Goal: Transaction & Acquisition: Download file/media

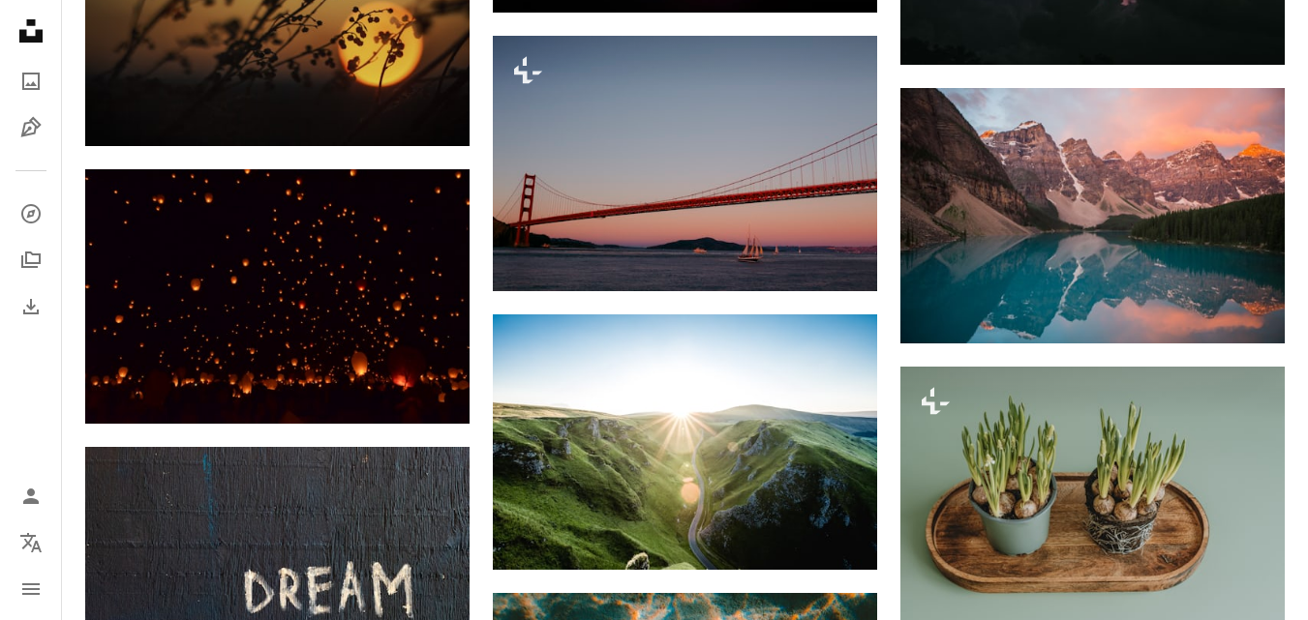
scroll to position [3837, 0]
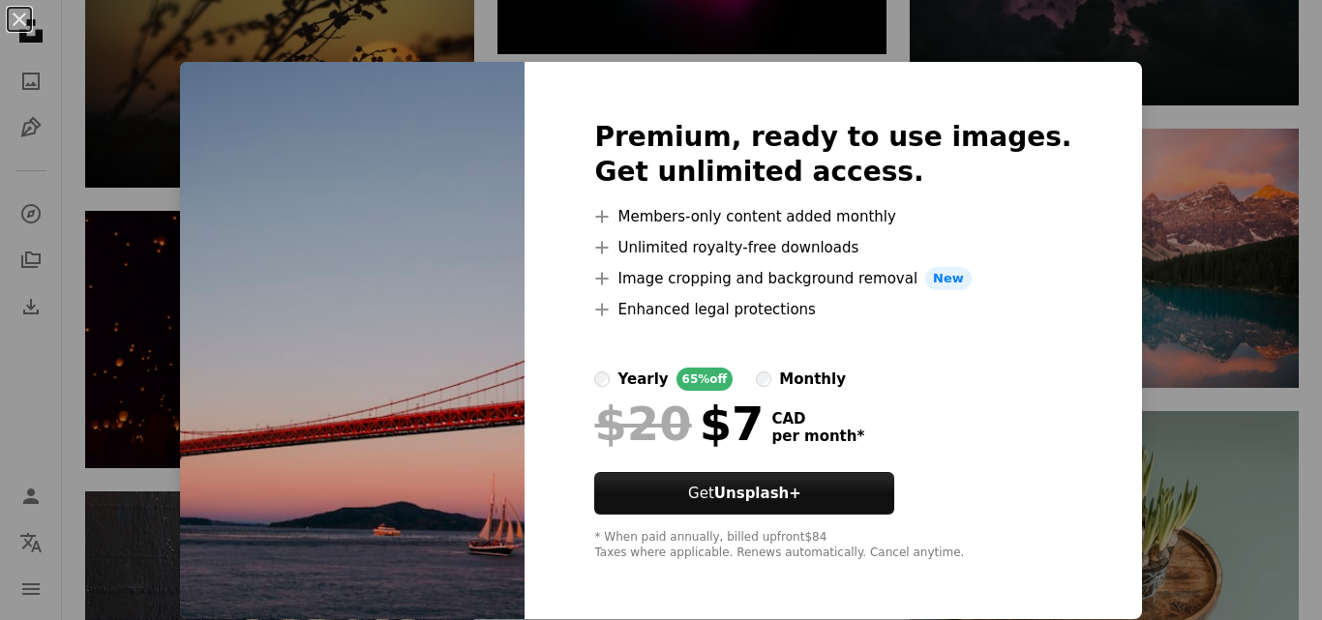
click at [1178, 33] on div "An X shape Premium, ready to use images. Get unlimited access. A plus sign Memb…" at bounding box center [661, 310] width 1322 height 620
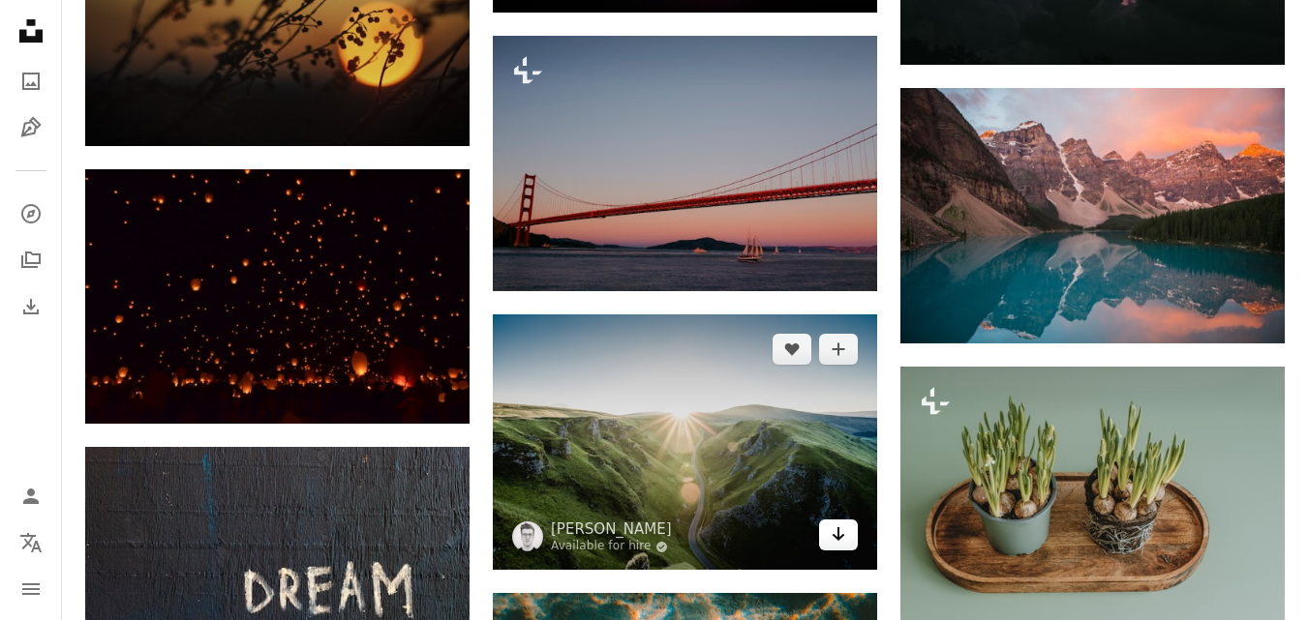
click at [838, 538] on icon "Download" at bounding box center [838, 534] width 13 height 14
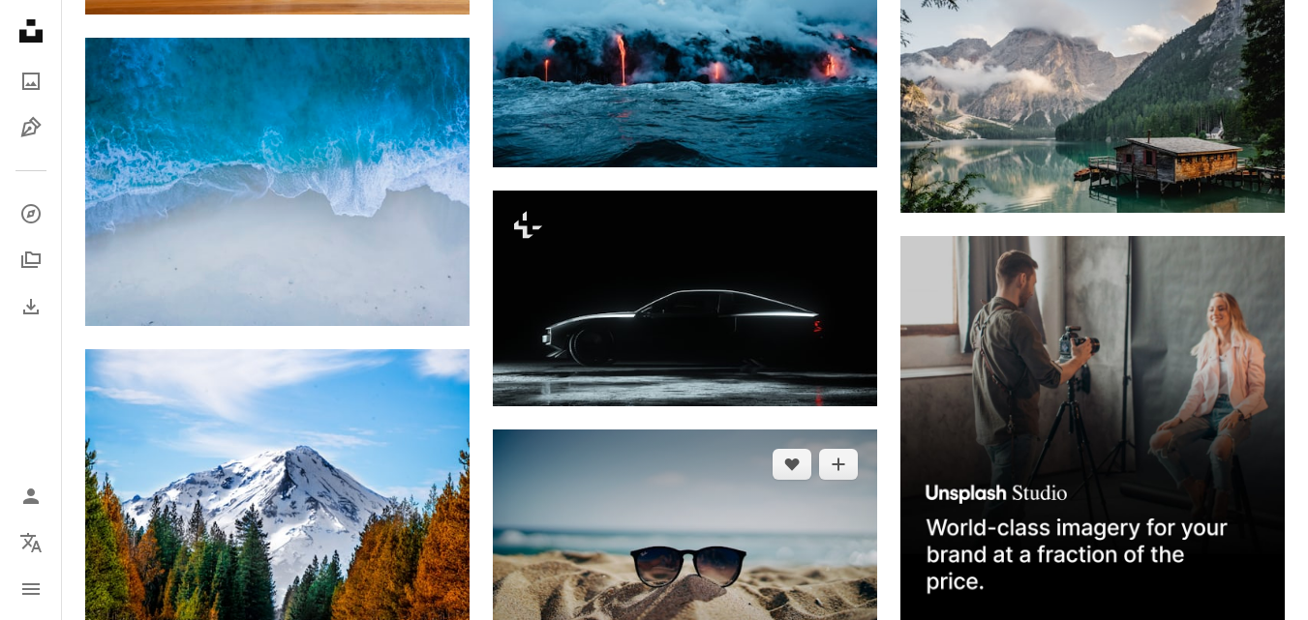
scroll to position [4902, 0]
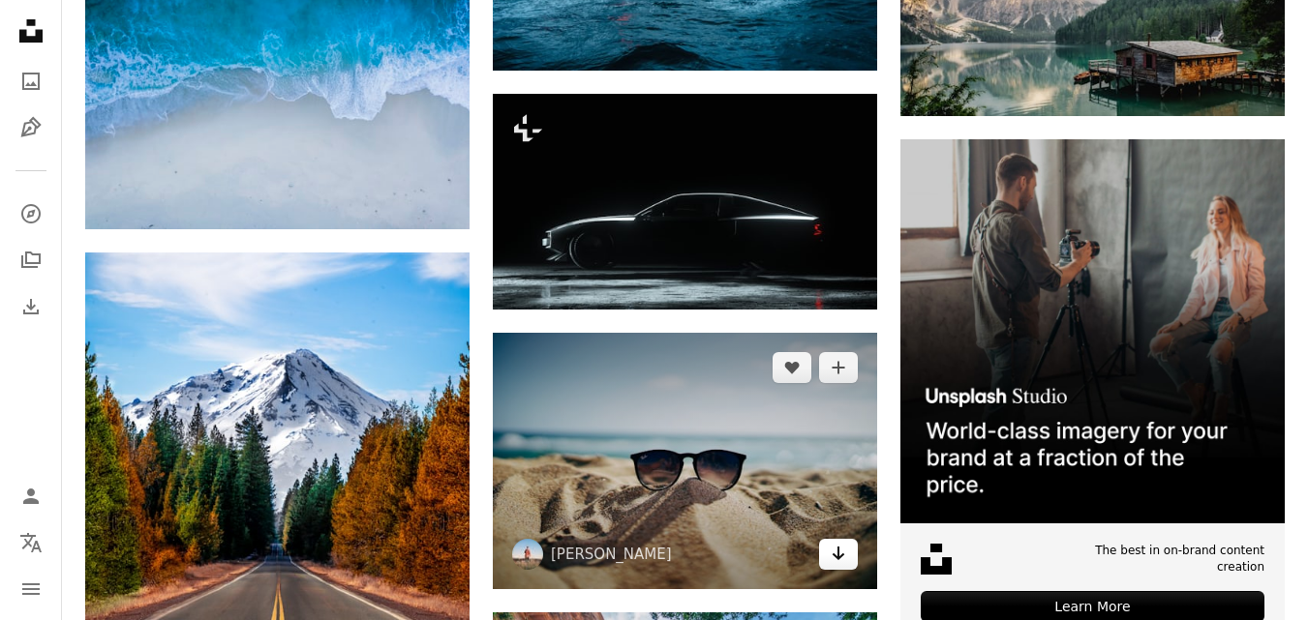
click at [850, 555] on link "Arrow pointing down" at bounding box center [838, 554] width 39 height 31
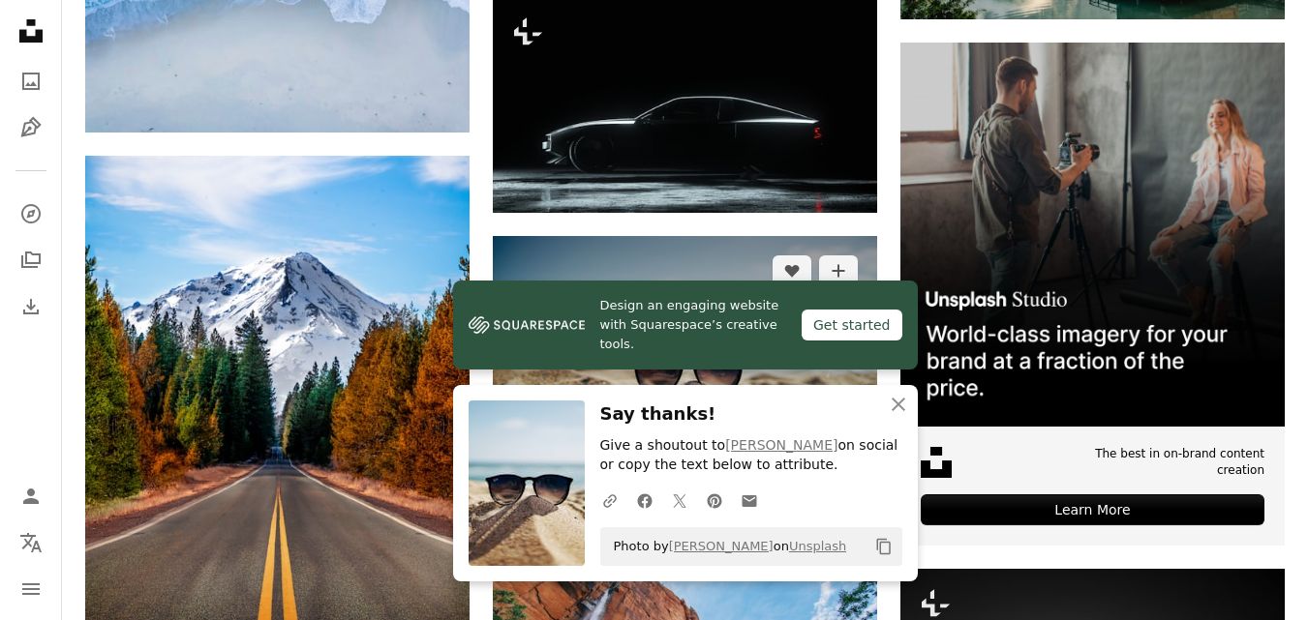
scroll to position [5289, 0]
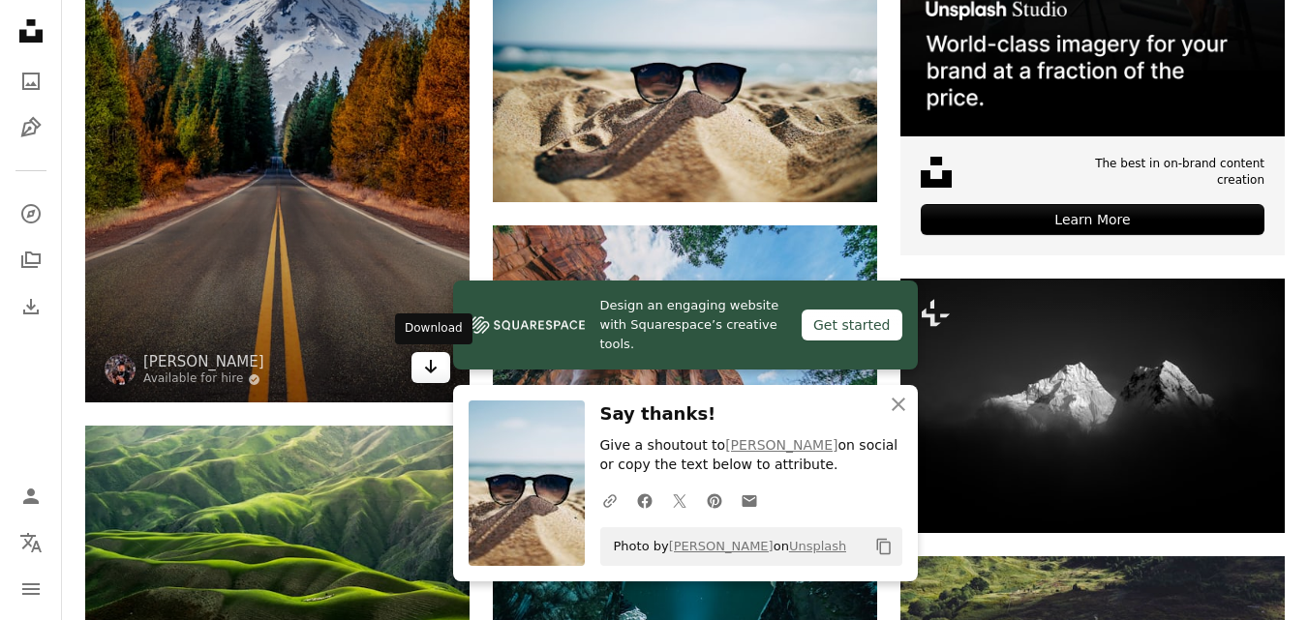
click at [432, 376] on icon "Arrow pointing down" at bounding box center [430, 366] width 15 height 23
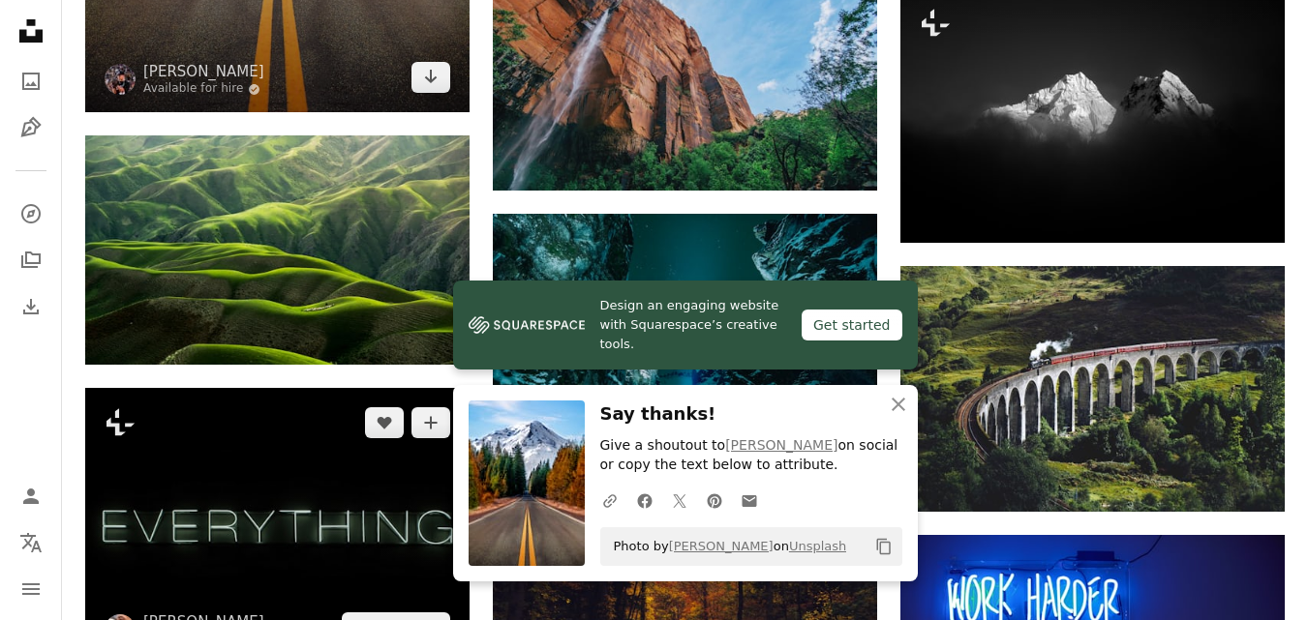
scroll to position [5676, 0]
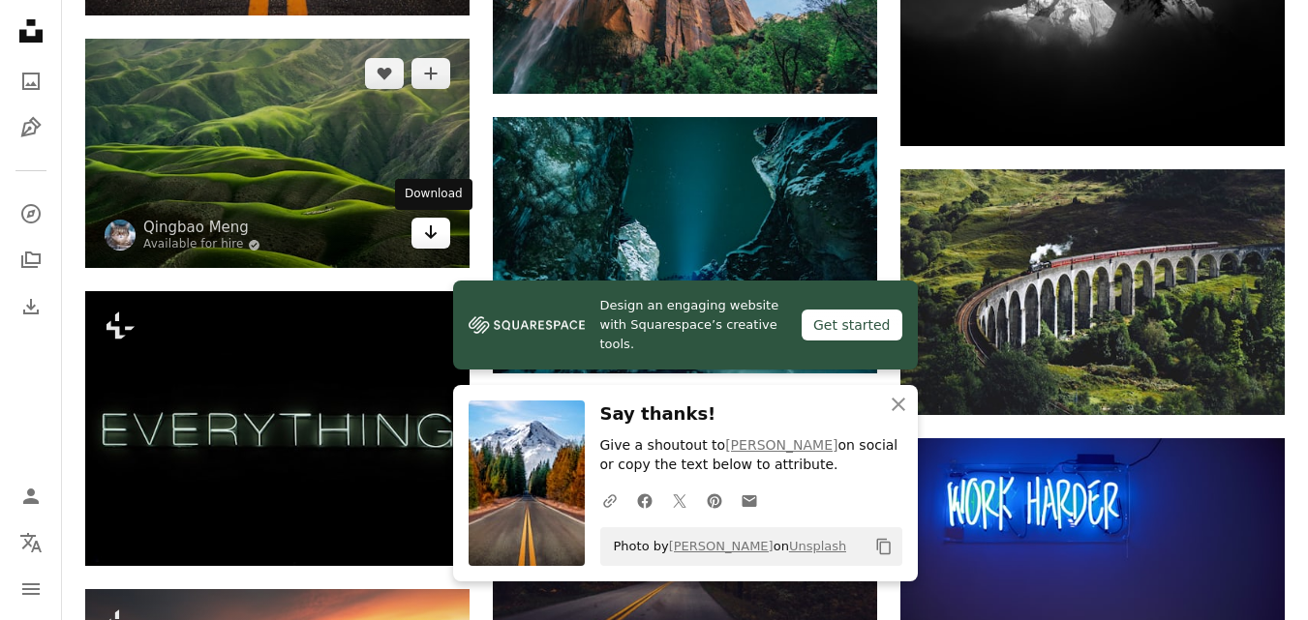
click at [429, 242] on icon "Arrow pointing down" at bounding box center [430, 232] width 15 height 23
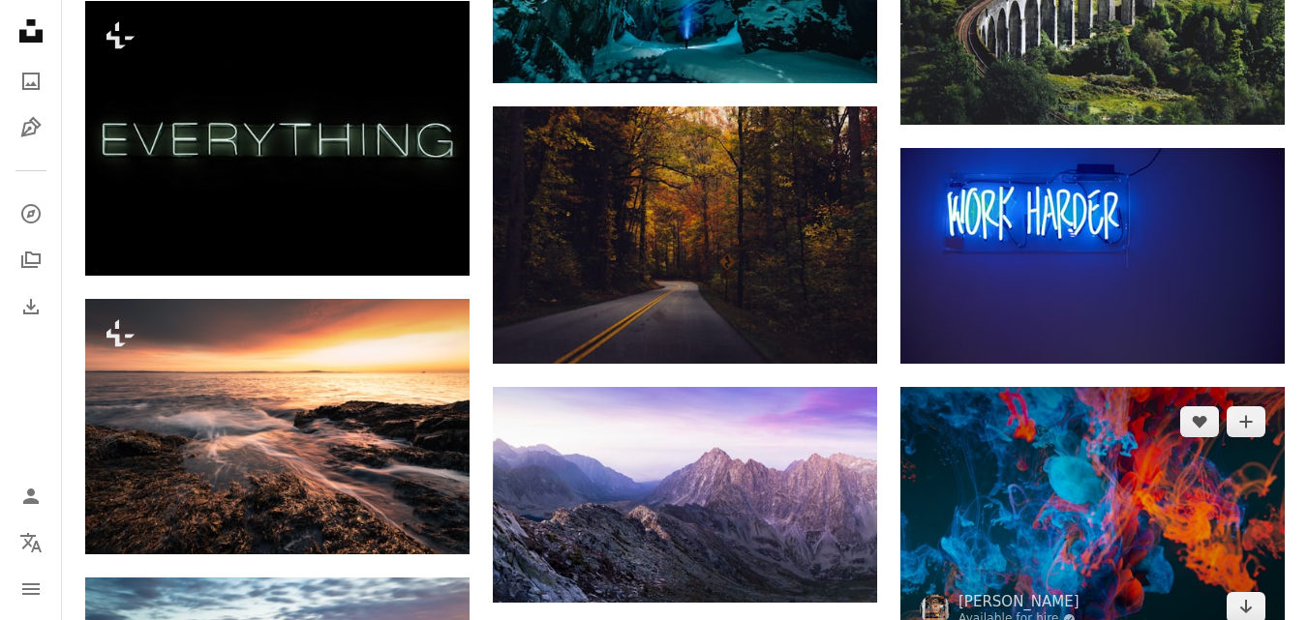
scroll to position [6160, 0]
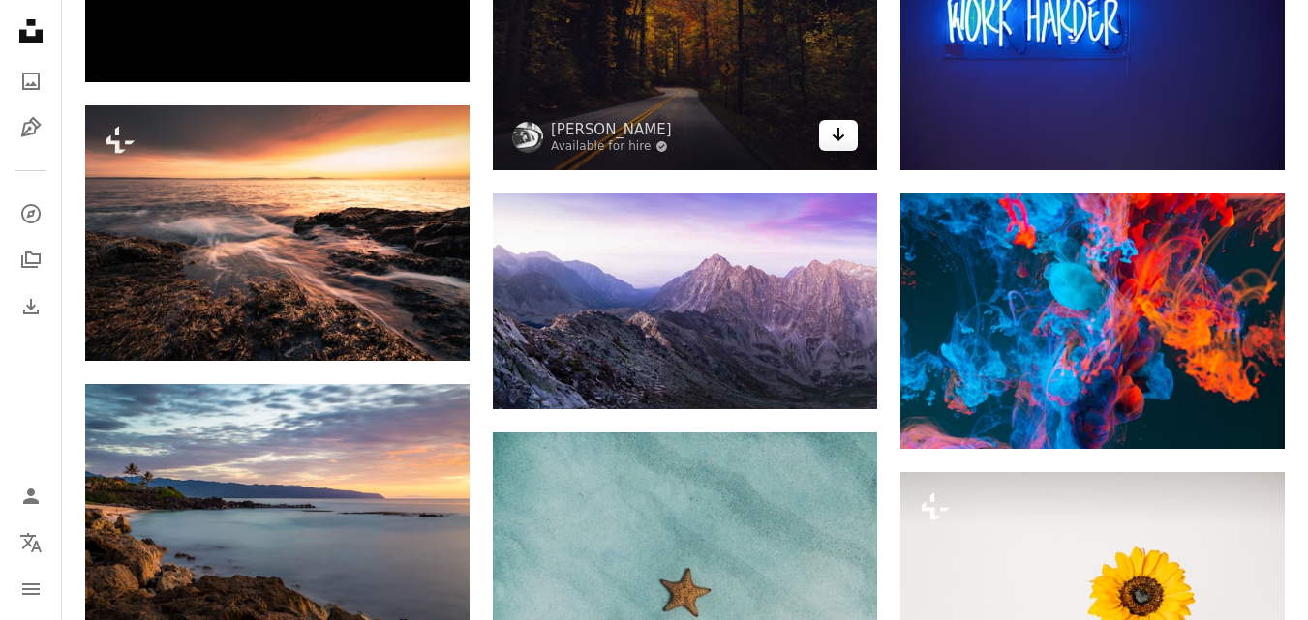
click at [832, 134] on icon "Arrow pointing down" at bounding box center [837, 134] width 15 height 23
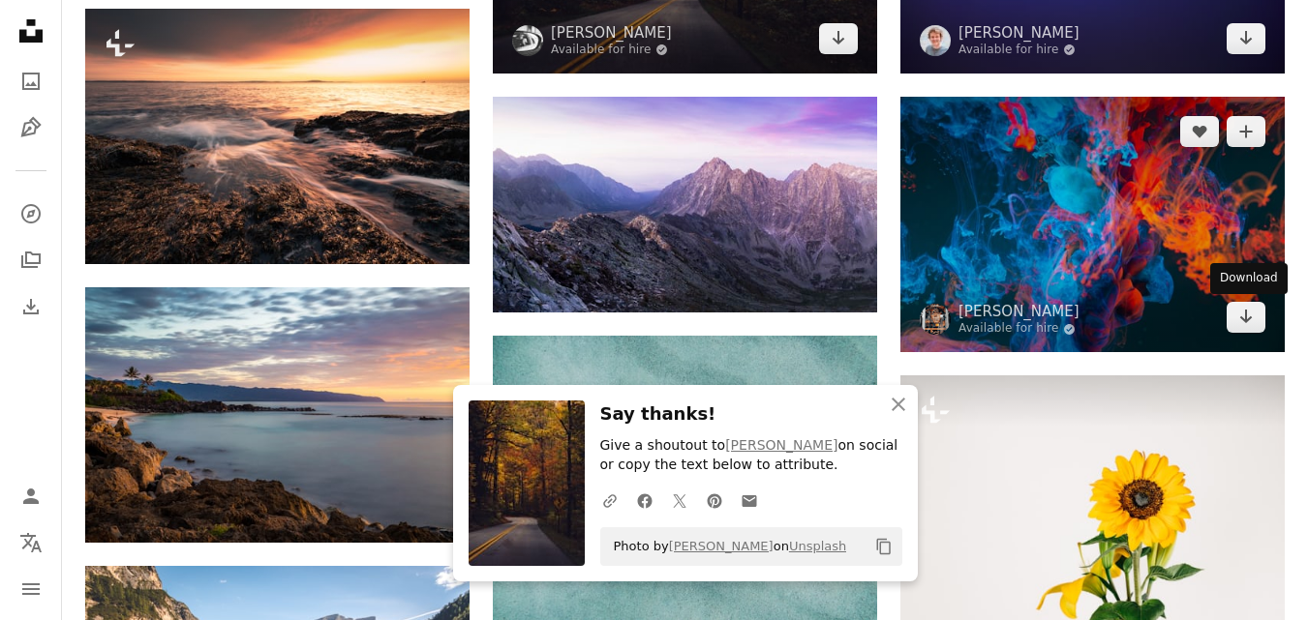
scroll to position [6063, 0]
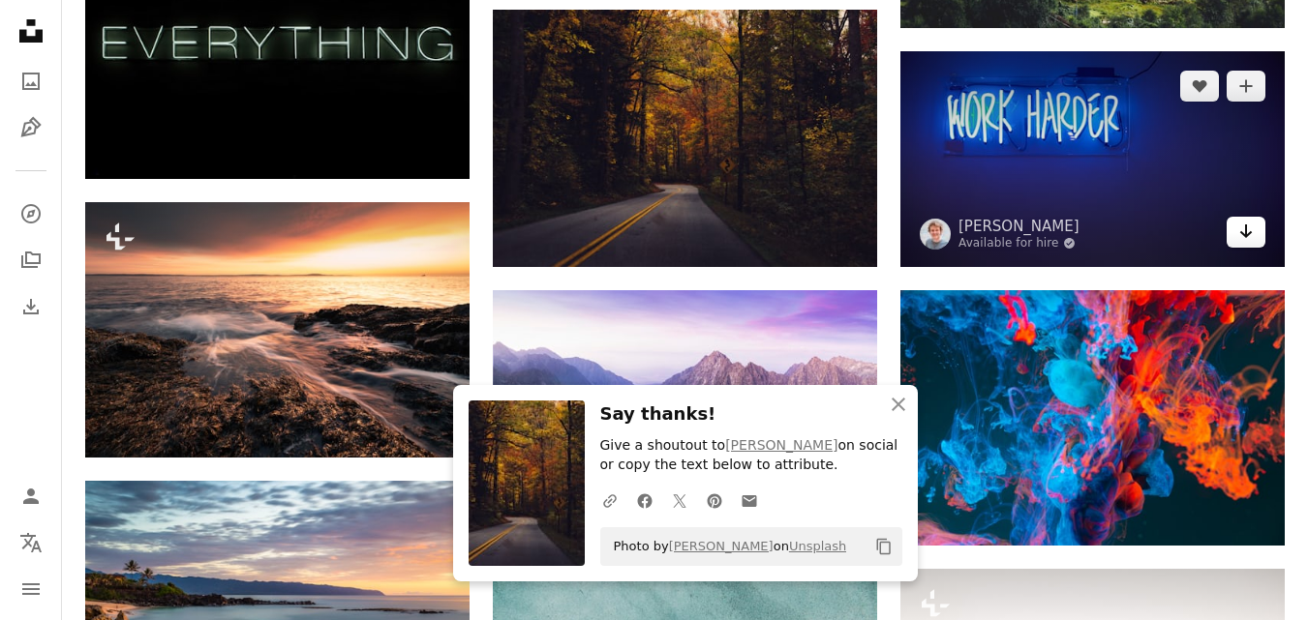
click at [1239, 233] on icon "Arrow pointing down" at bounding box center [1245, 231] width 15 height 23
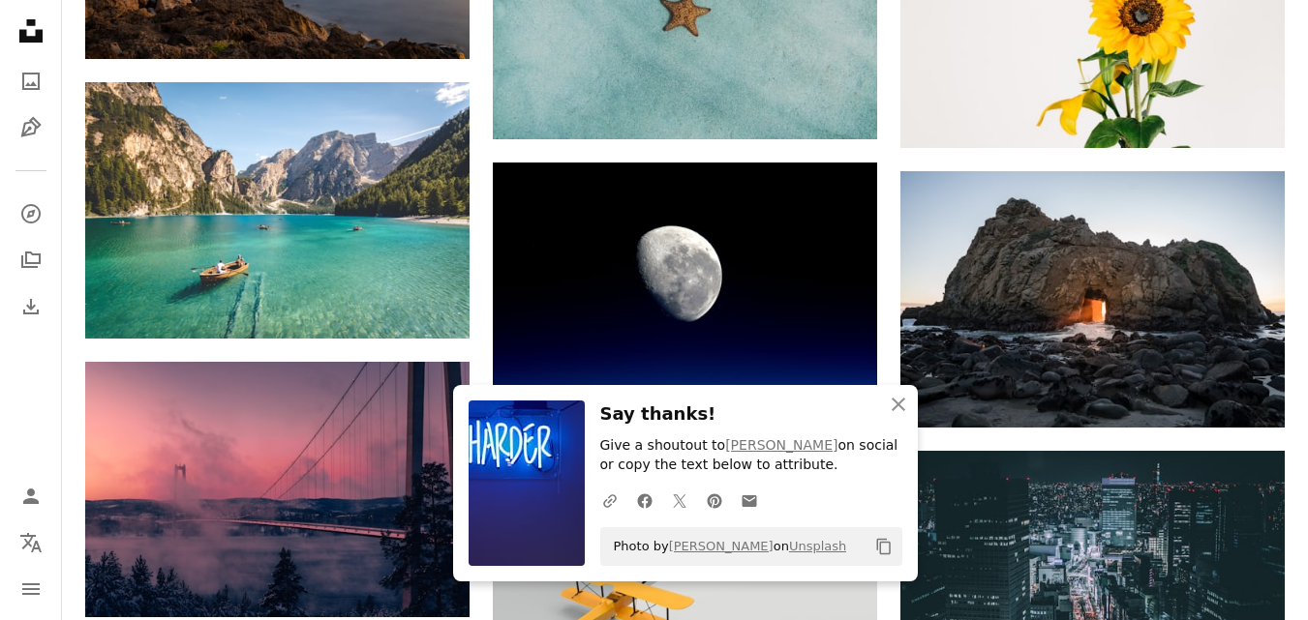
scroll to position [6934, 0]
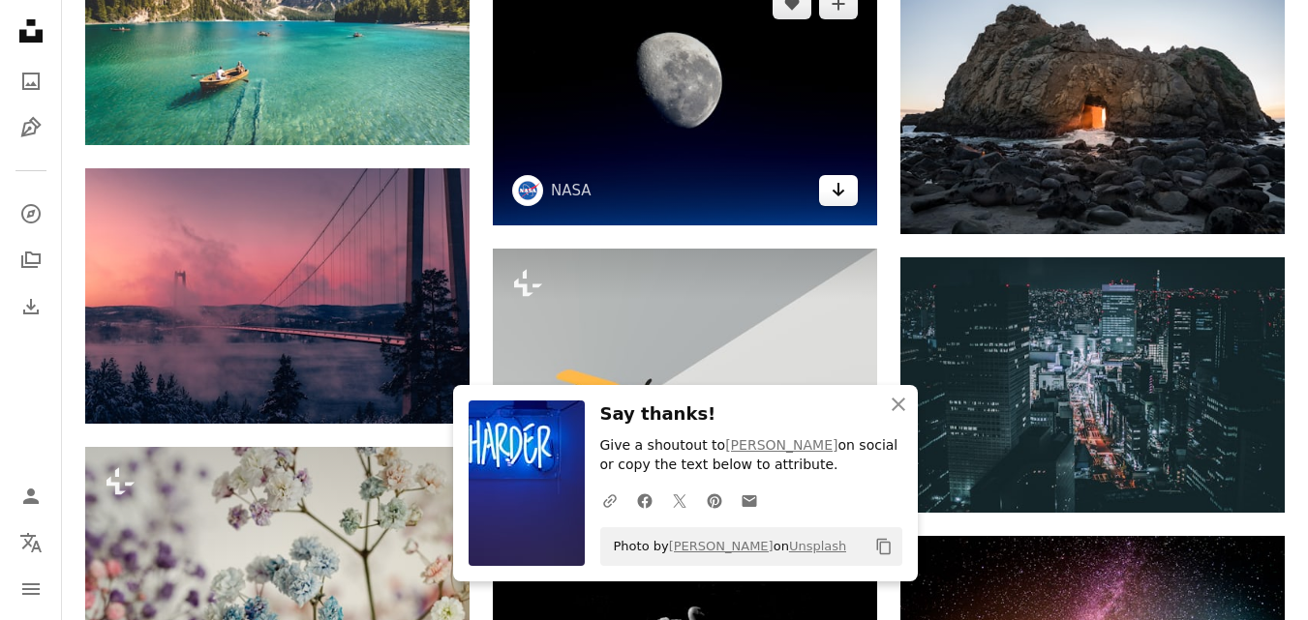
click at [842, 200] on link "Arrow pointing down" at bounding box center [838, 190] width 39 height 31
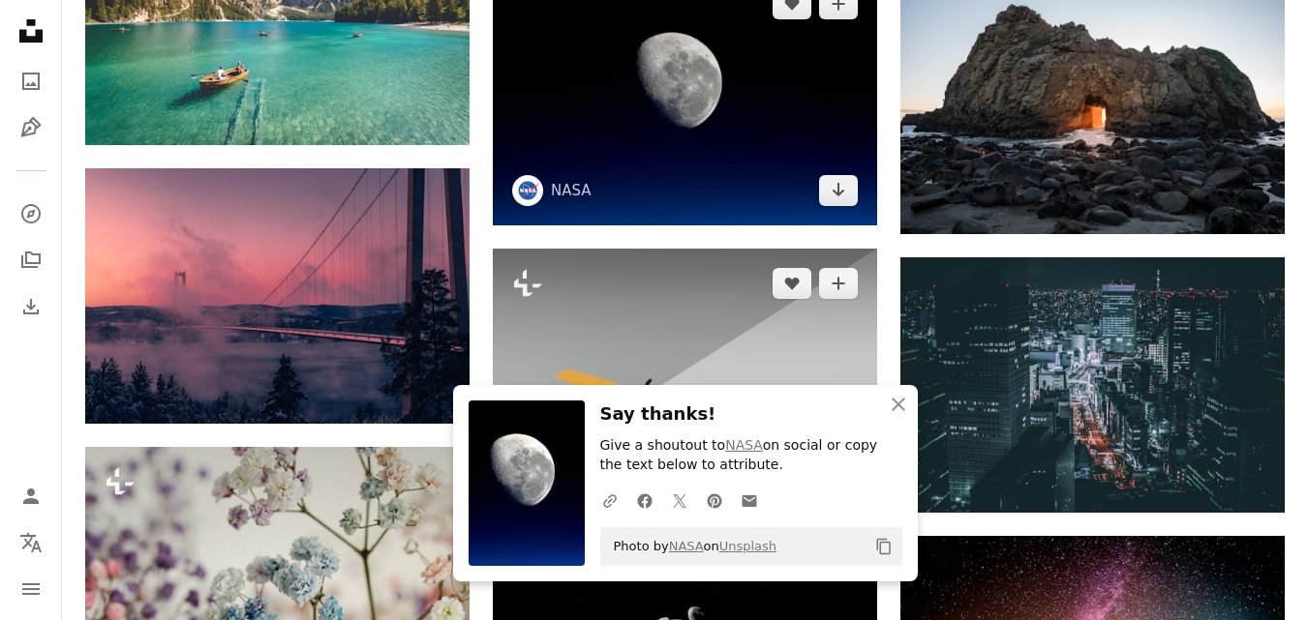
scroll to position [7128, 0]
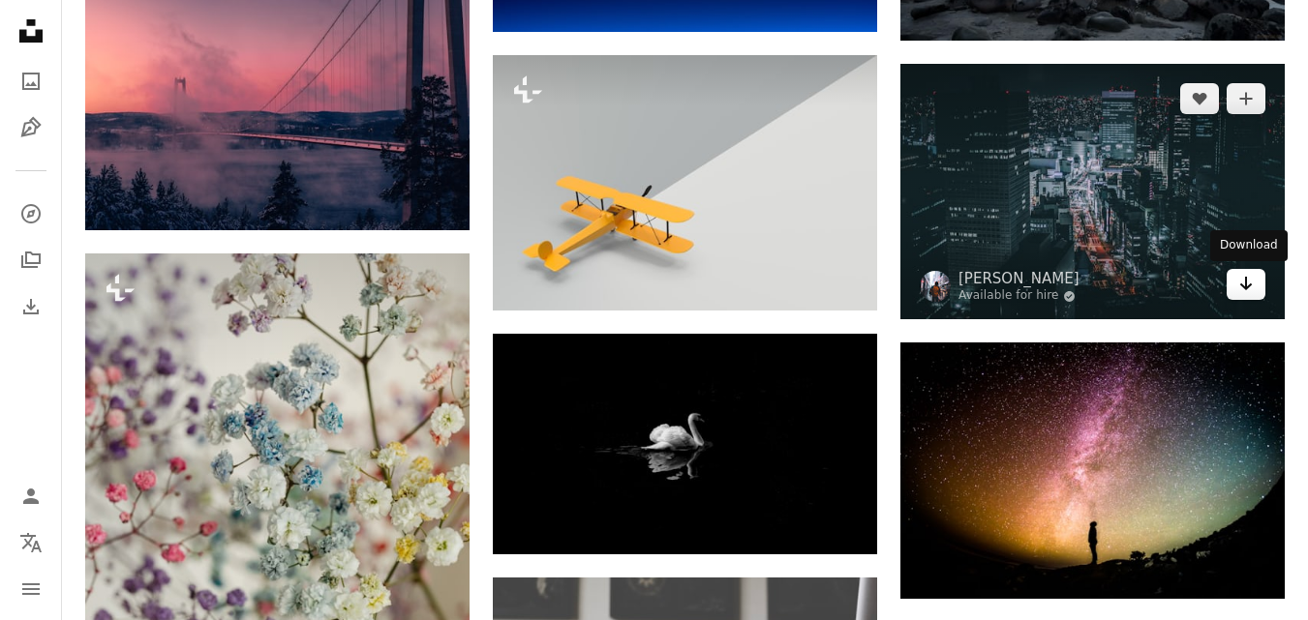
click at [1242, 290] on icon "Arrow pointing down" at bounding box center [1245, 283] width 15 height 23
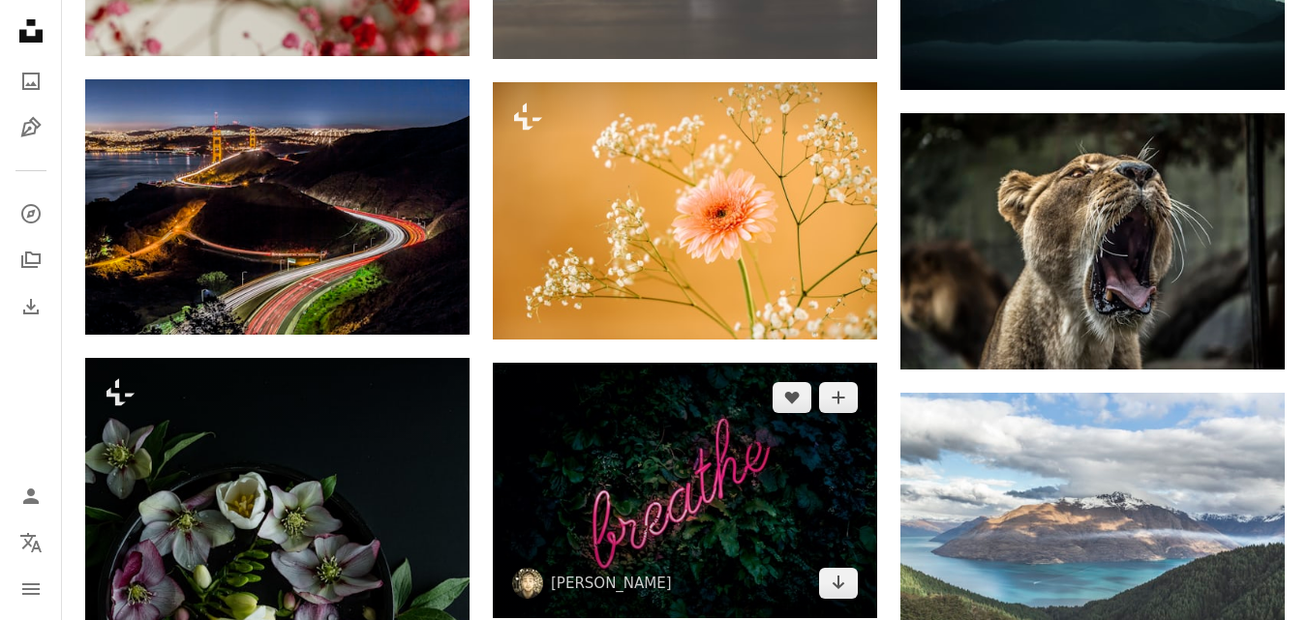
scroll to position [8289, 0]
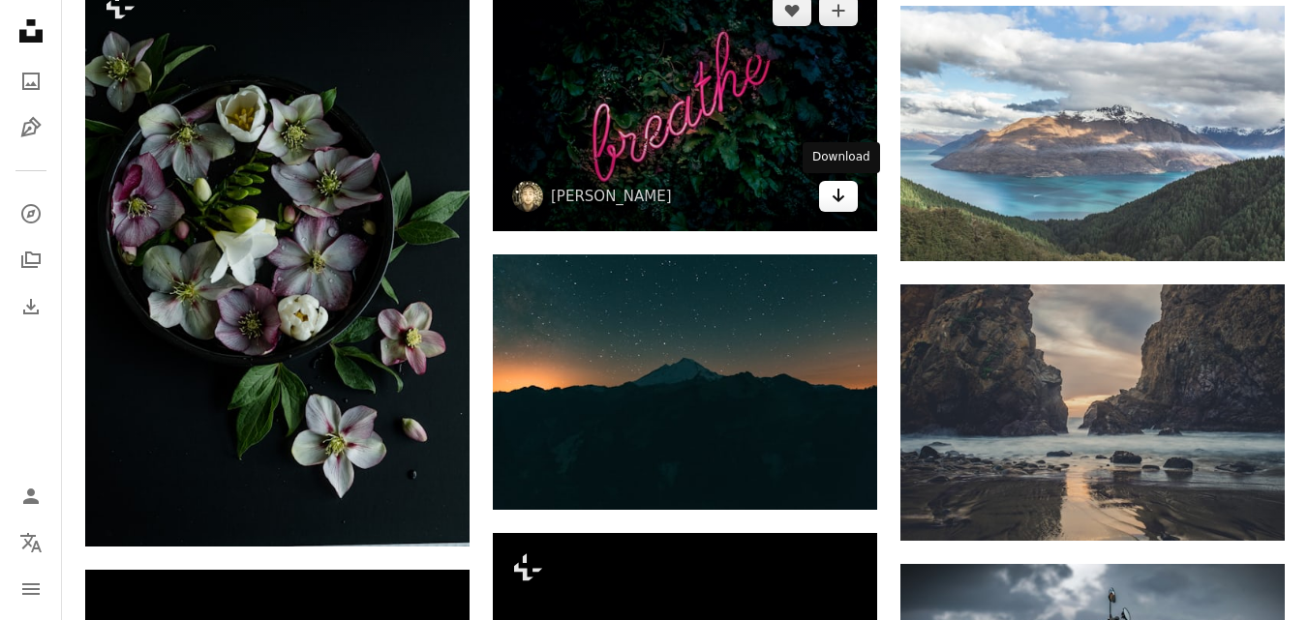
click at [841, 204] on icon "Arrow pointing down" at bounding box center [837, 195] width 15 height 23
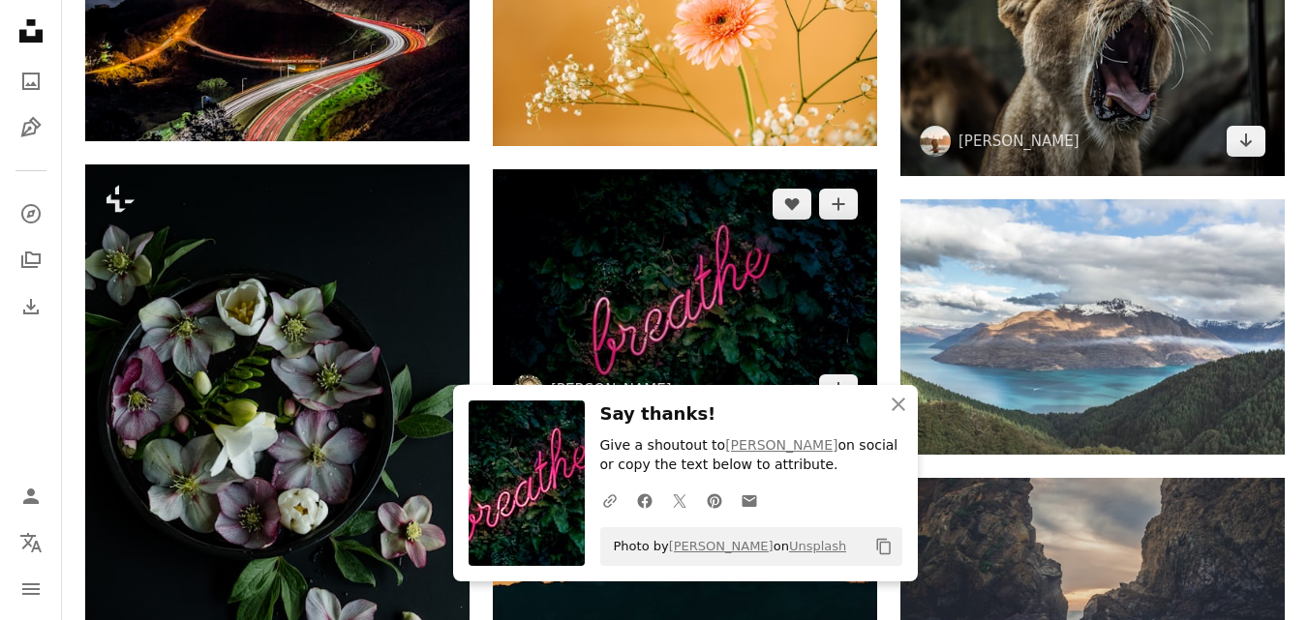
scroll to position [7805, 0]
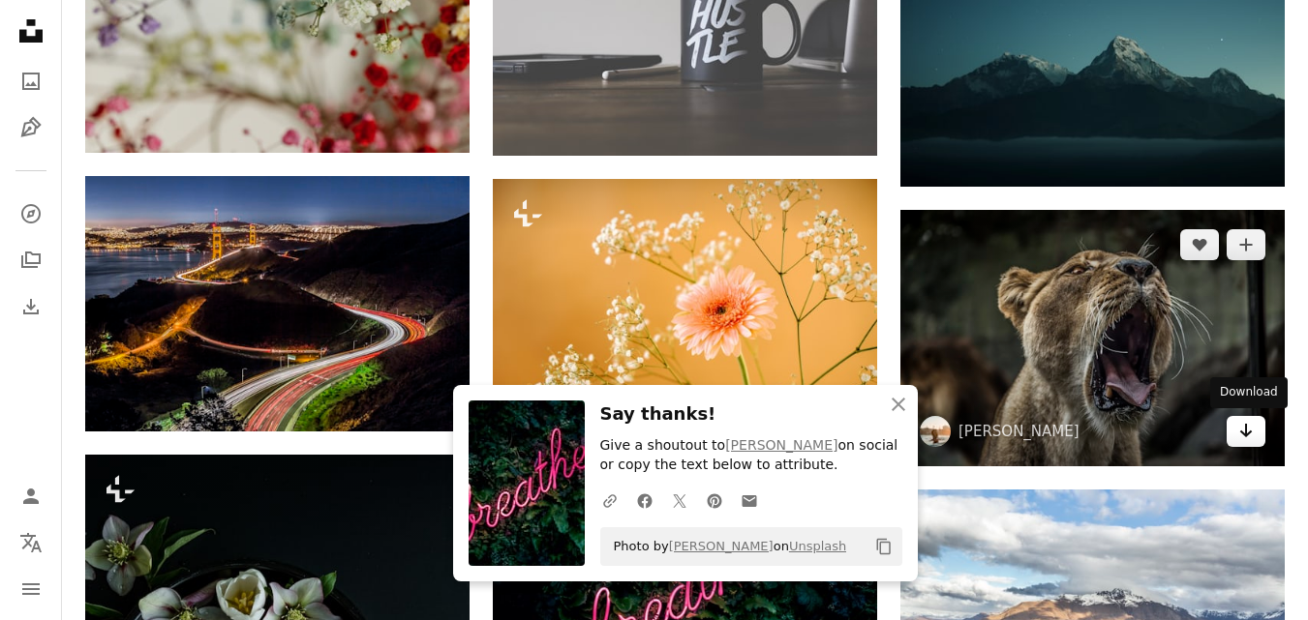
click at [1238, 425] on link "Arrow pointing down" at bounding box center [1245, 431] width 39 height 31
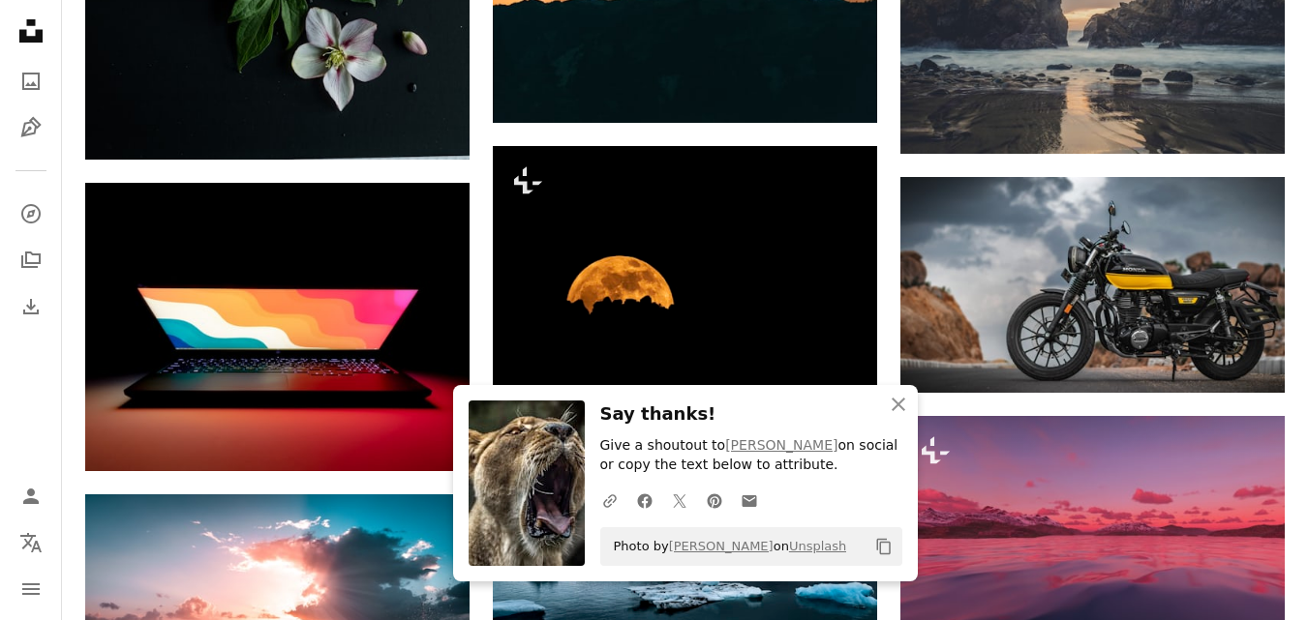
scroll to position [8870, 0]
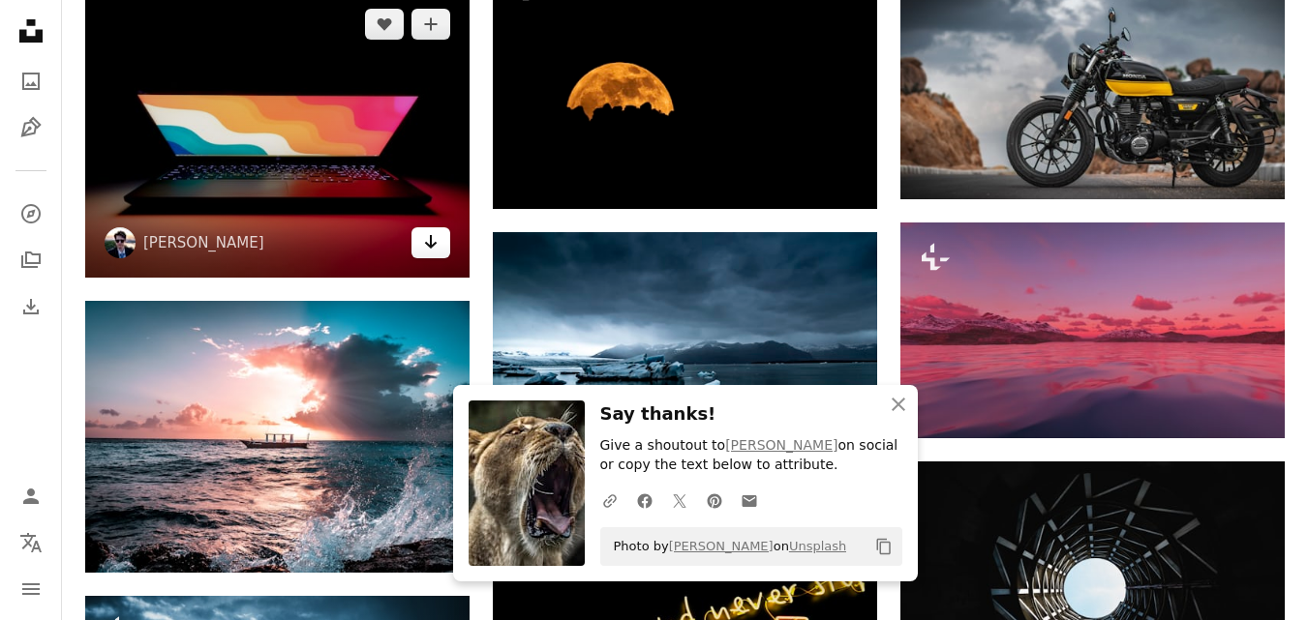
click at [420, 245] on link "Arrow pointing down" at bounding box center [430, 242] width 39 height 31
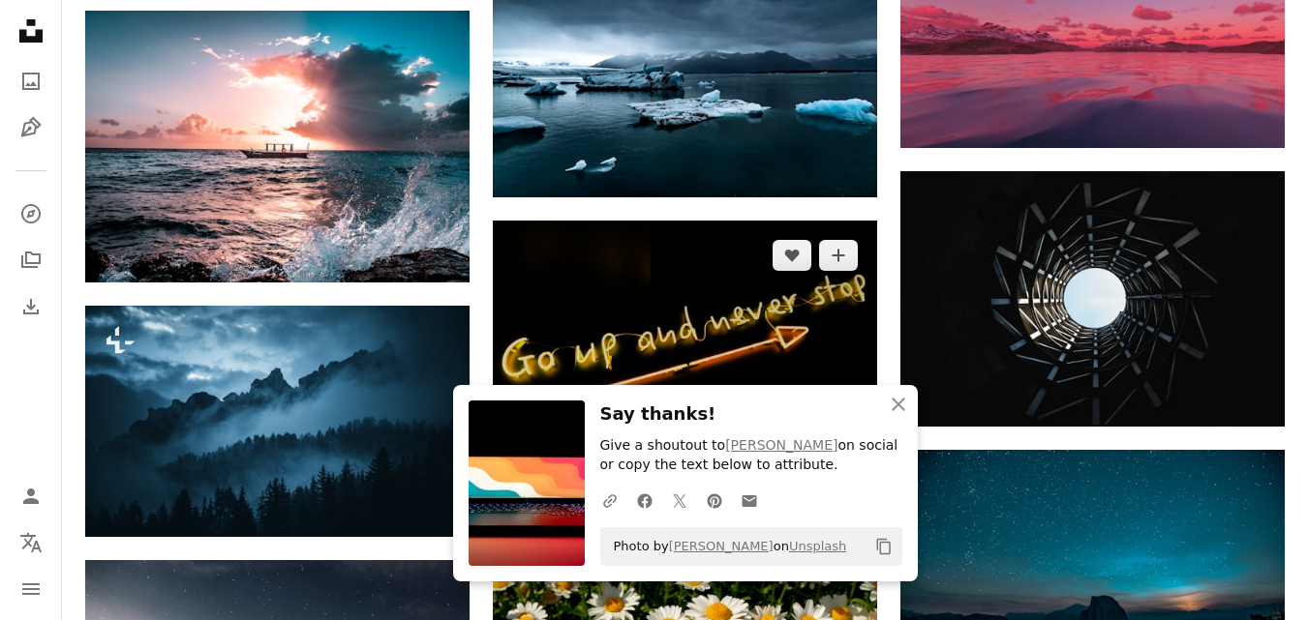
scroll to position [9354, 0]
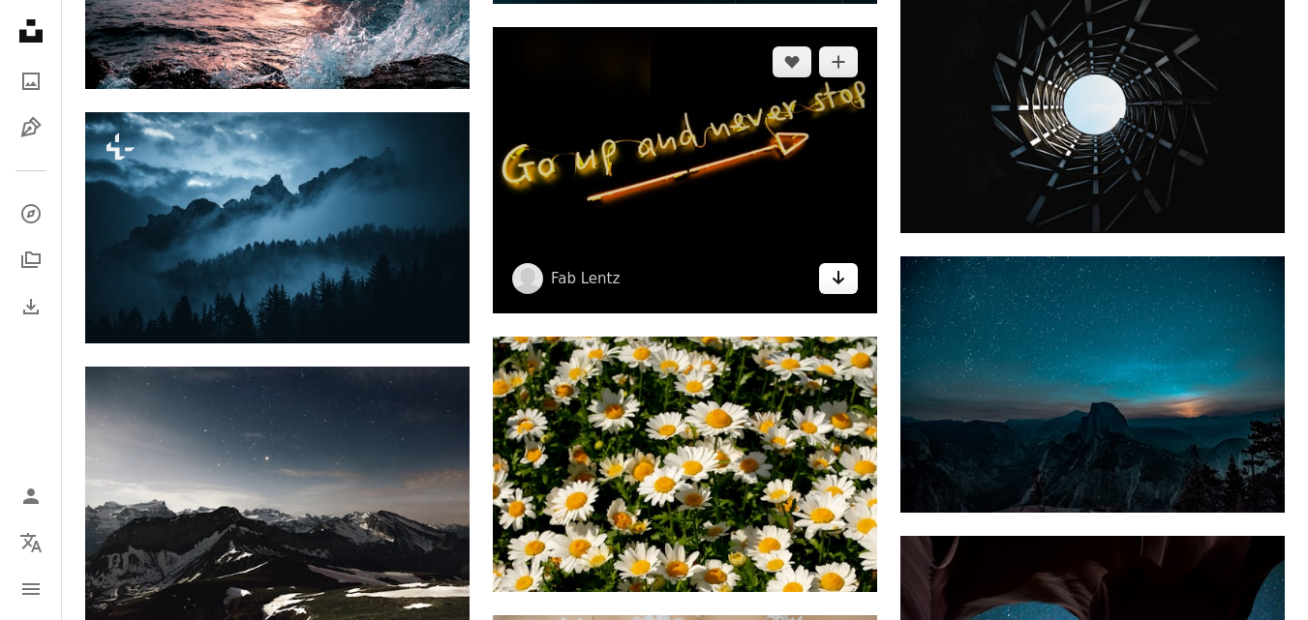
click at [847, 285] on link "Arrow pointing down" at bounding box center [838, 278] width 39 height 31
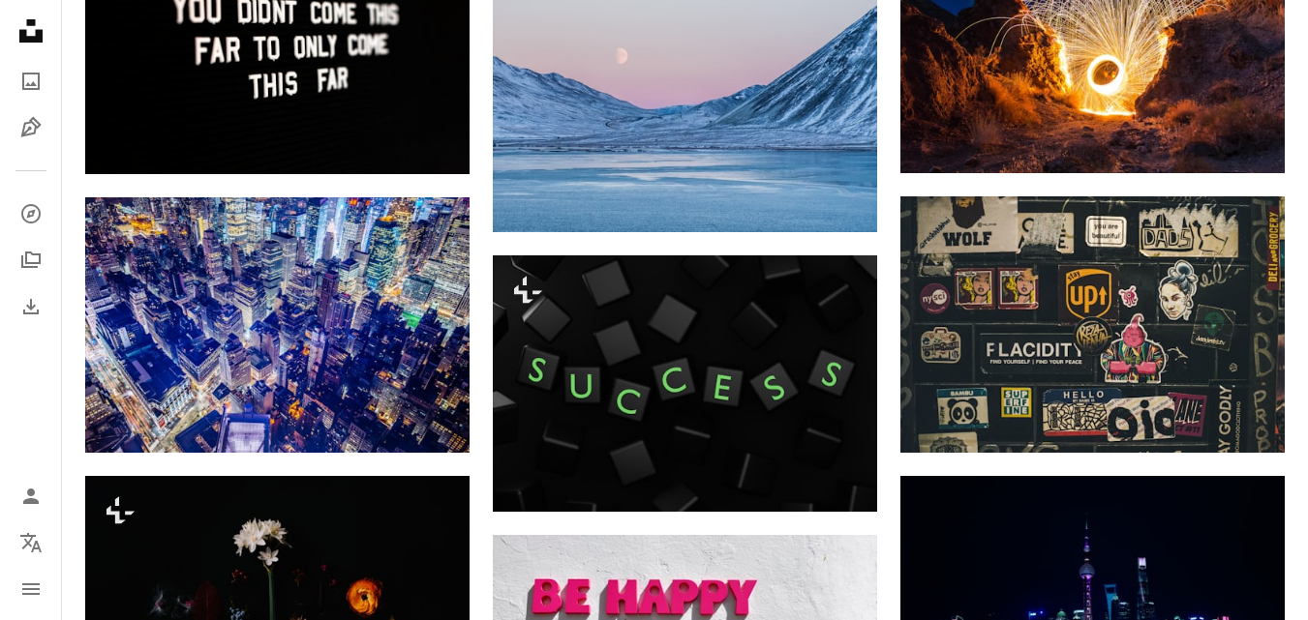
scroll to position [14580, 0]
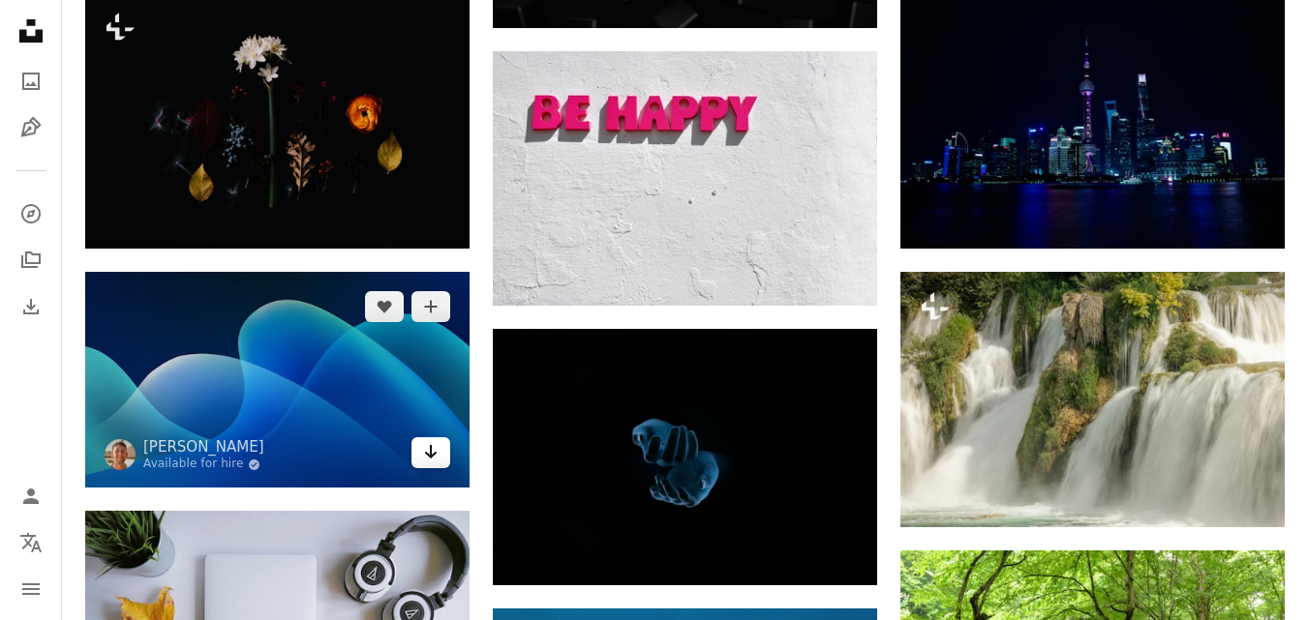
click at [438, 450] on link "Arrow pointing down" at bounding box center [430, 452] width 39 height 31
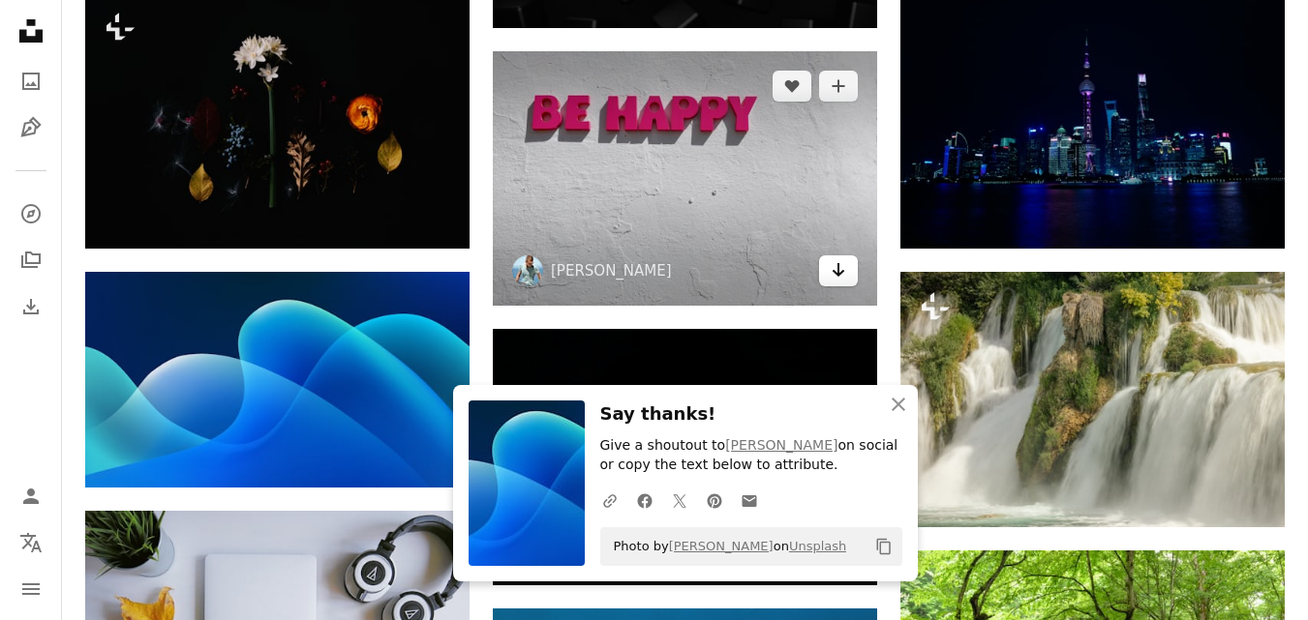
click at [833, 274] on icon "Arrow pointing down" at bounding box center [837, 269] width 15 height 23
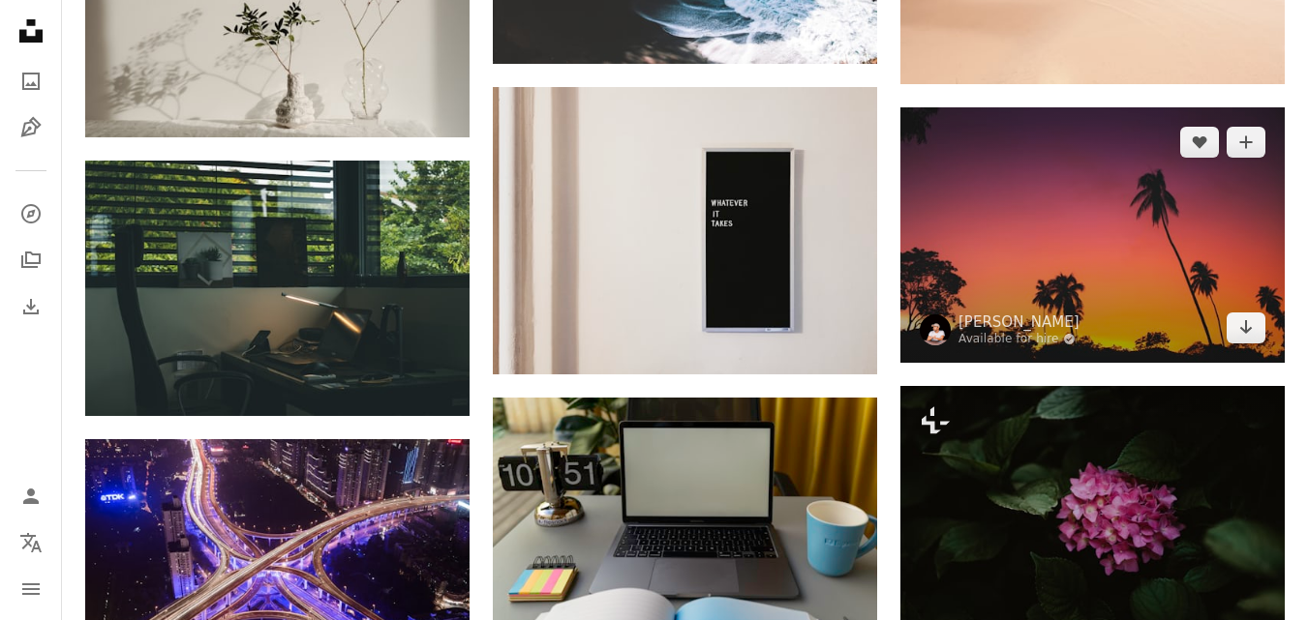
scroll to position [18451, 0]
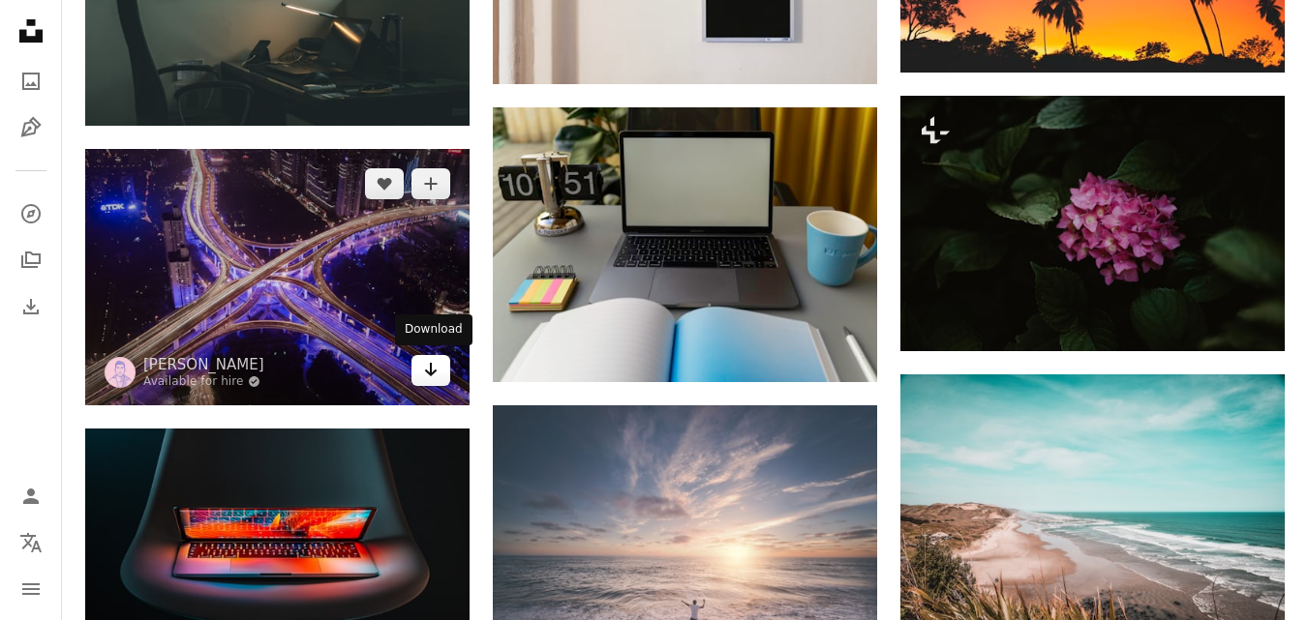
click at [434, 379] on icon "Arrow pointing down" at bounding box center [430, 369] width 15 height 23
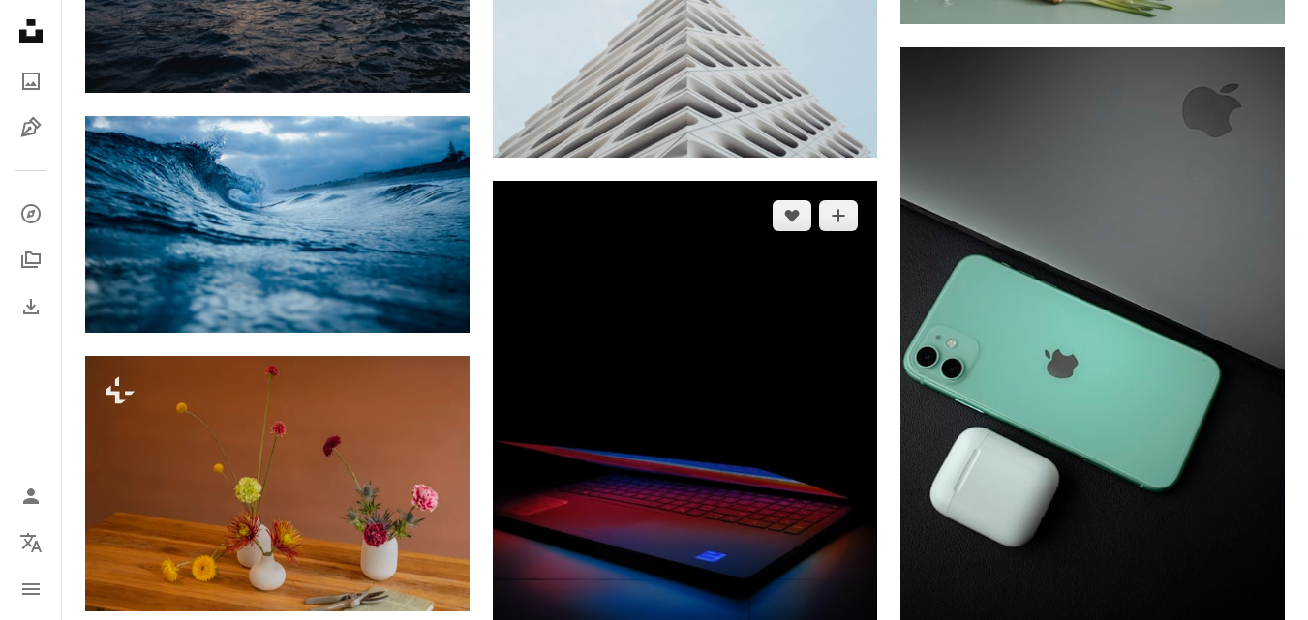
scroll to position [21936, 0]
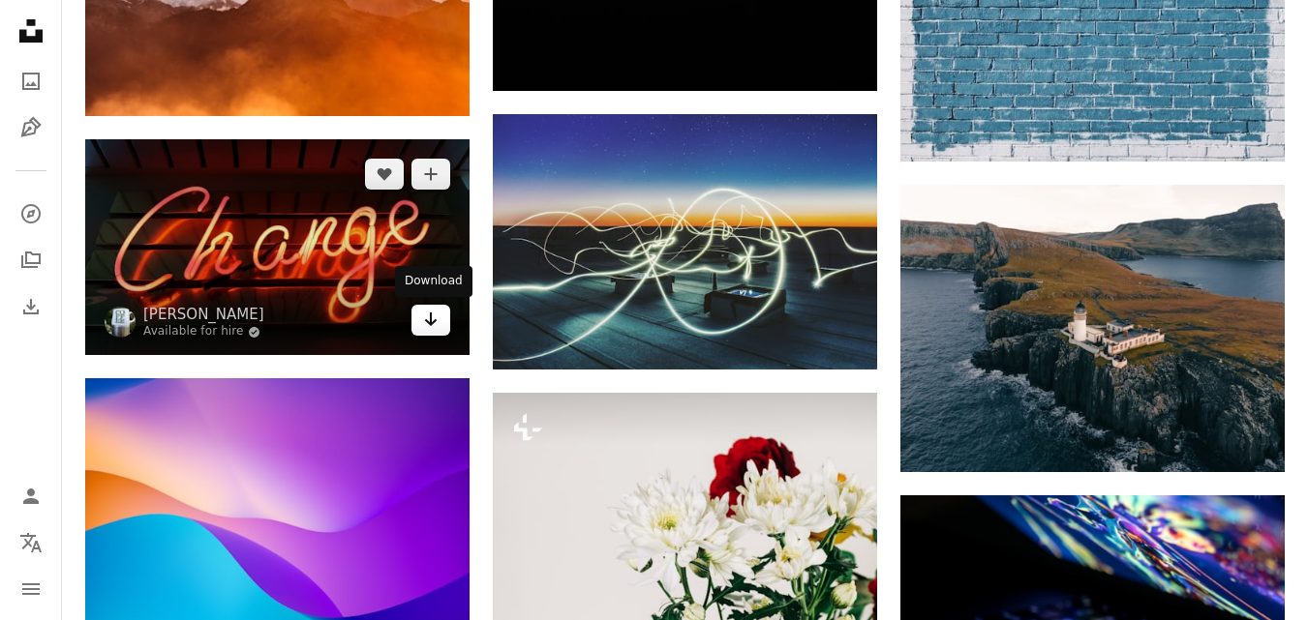
click at [431, 327] on icon "Arrow pointing down" at bounding box center [430, 319] width 15 height 23
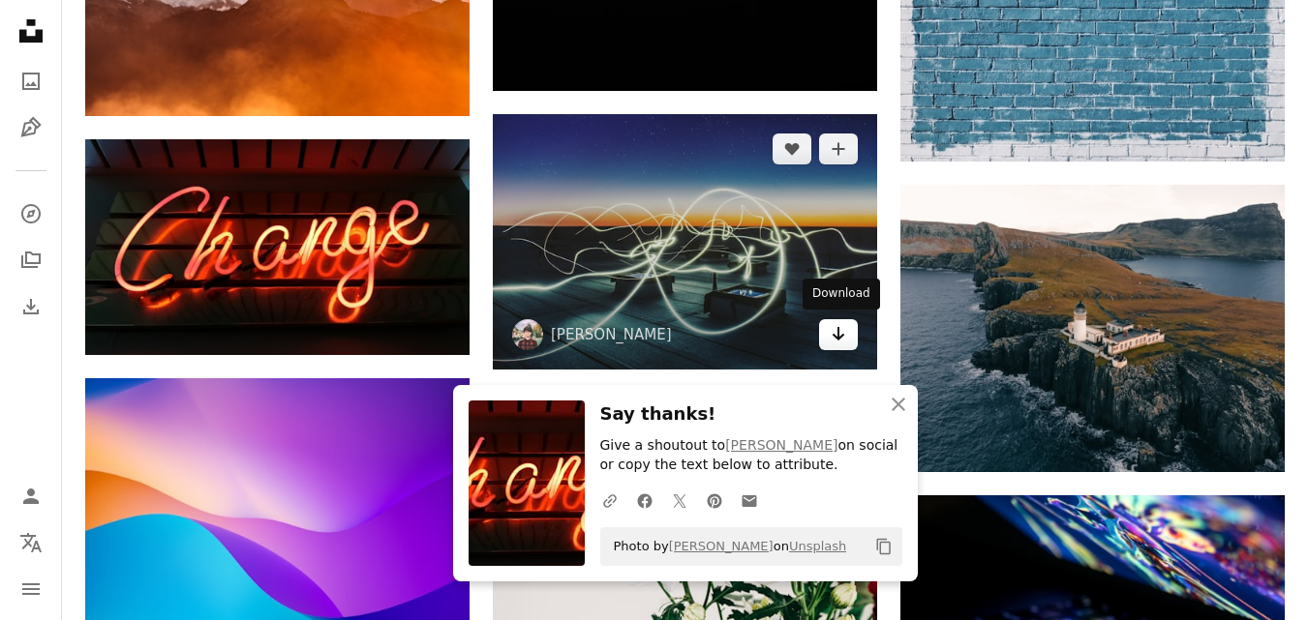
click at [833, 337] on icon "Arrow pointing down" at bounding box center [837, 333] width 15 height 23
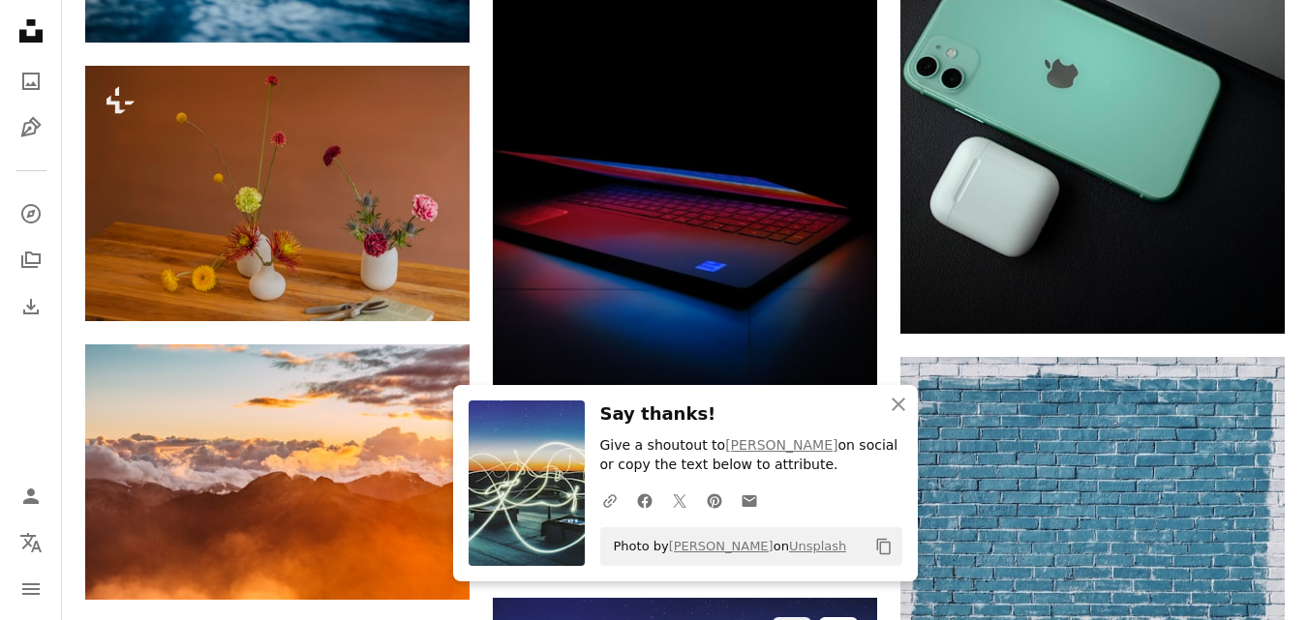
scroll to position [21645, 0]
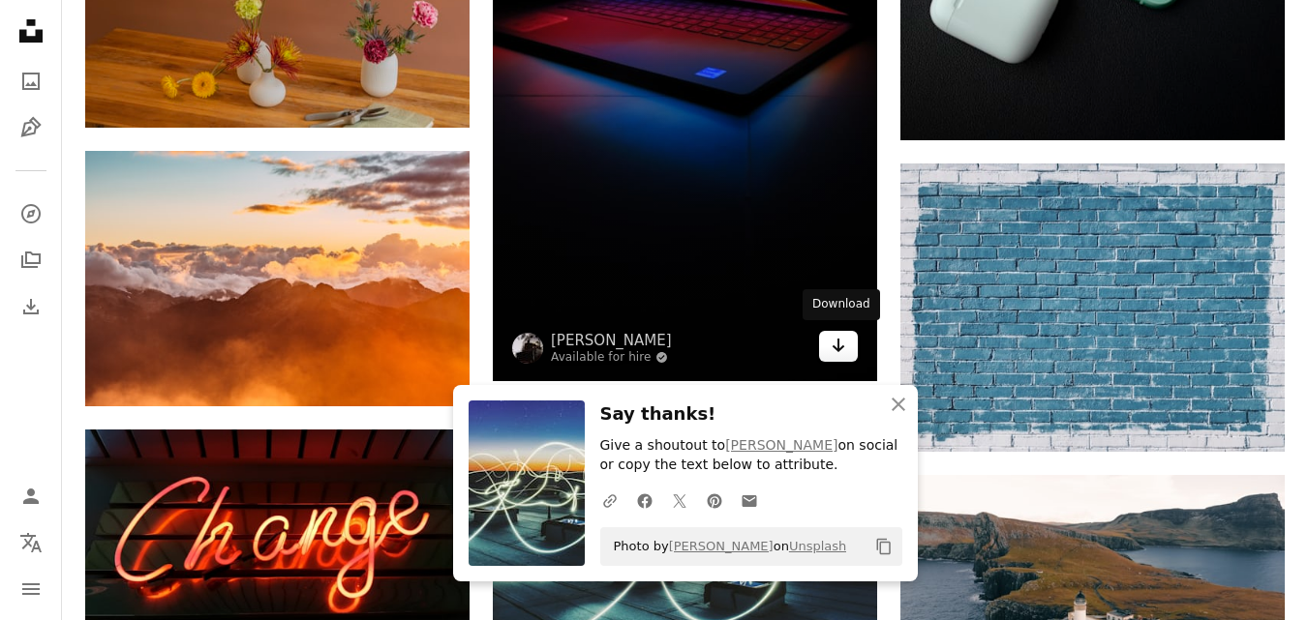
click at [841, 341] on icon "Arrow pointing down" at bounding box center [837, 345] width 15 height 23
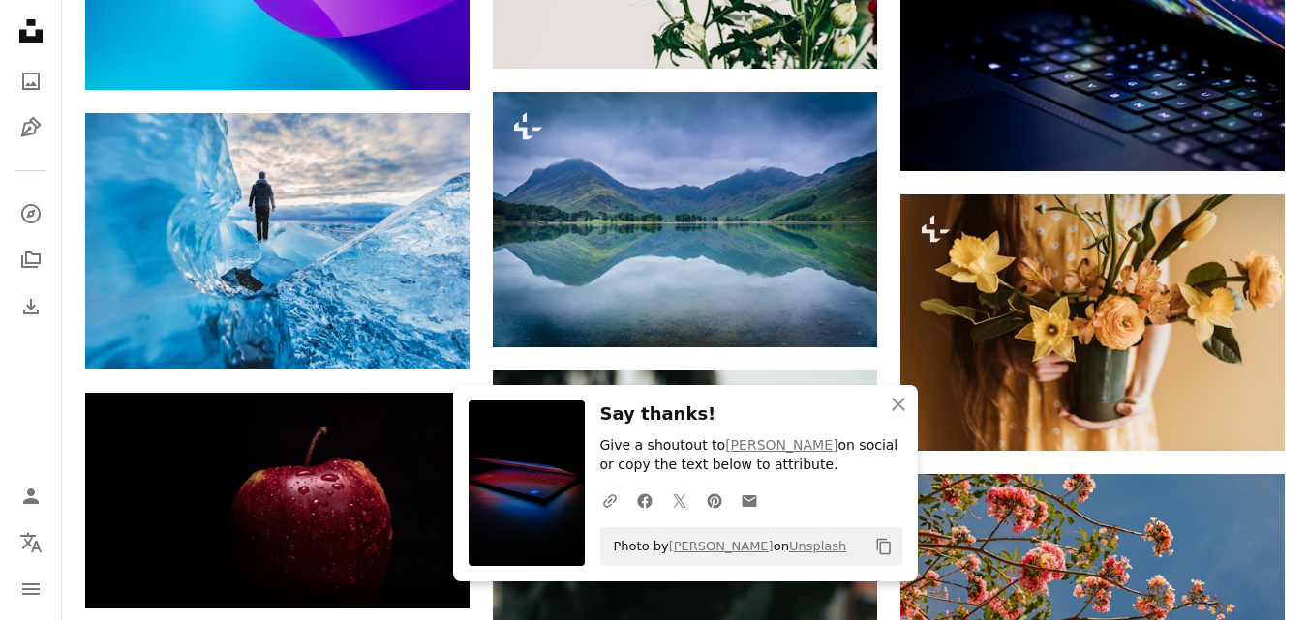
scroll to position [22807, 0]
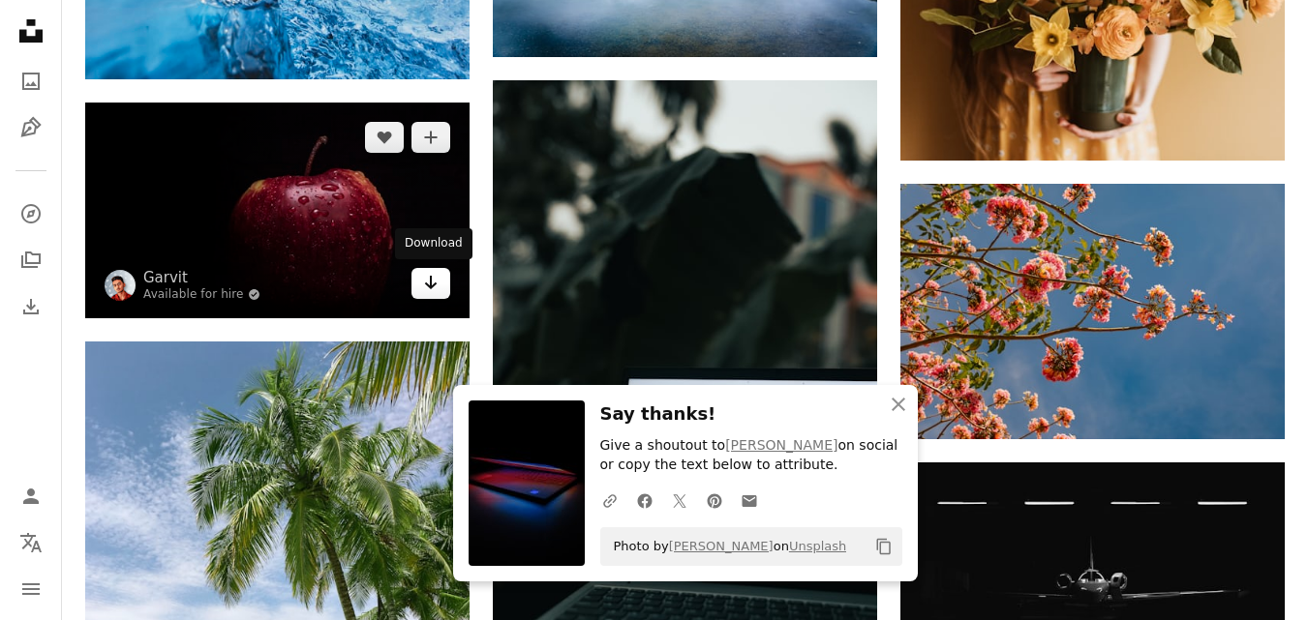
click at [420, 289] on link "Arrow pointing down" at bounding box center [430, 283] width 39 height 31
